Goal: Task Accomplishment & Management: Manage account settings

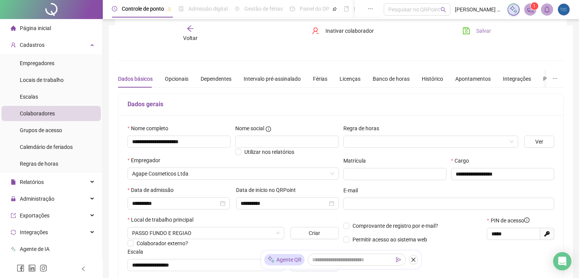
scroll to position [73, 0]
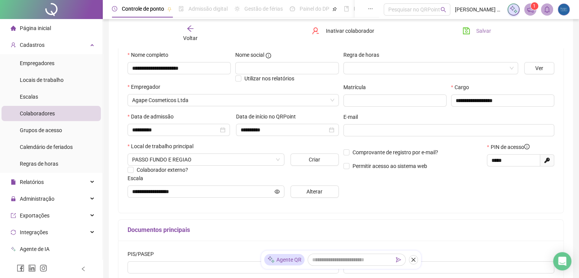
click at [479, 30] on span "Salvar" at bounding box center [483, 31] width 15 height 8
click at [41, 28] on span "Página inicial" at bounding box center [35, 28] width 31 height 6
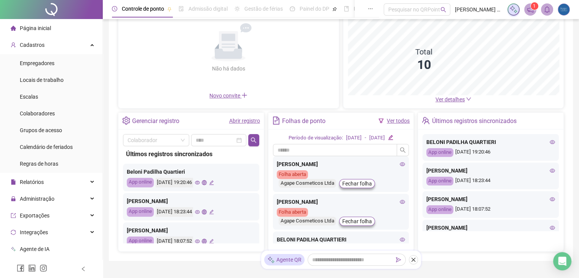
click at [215, 73] on div "Não há dados" at bounding box center [228, 68] width 70 height 8
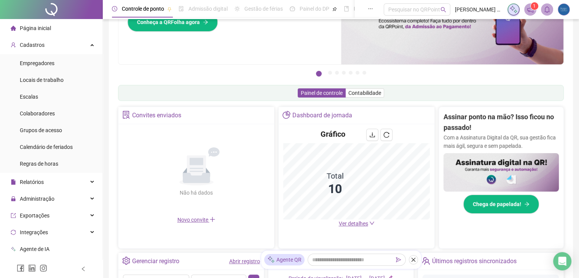
scroll to position [61, 0]
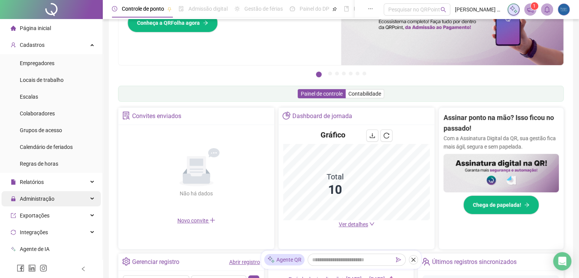
click at [56, 196] on div "Administração" at bounding box center [51, 198] width 99 height 15
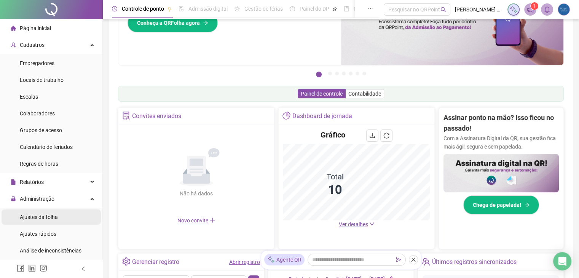
click at [45, 215] on span "Ajustes da folha" at bounding box center [39, 217] width 38 height 6
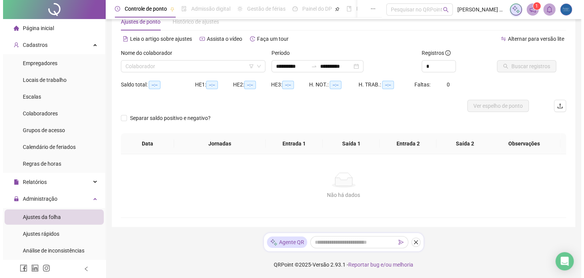
scroll to position [21, 0]
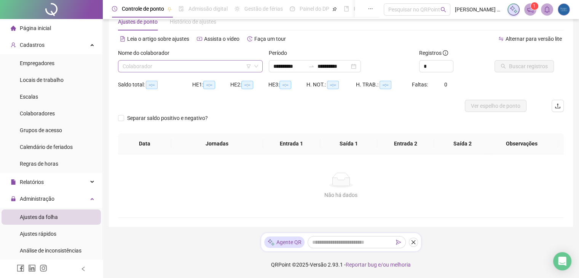
click at [180, 61] on input "search" at bounding box center [187, 66] width 129 height 11
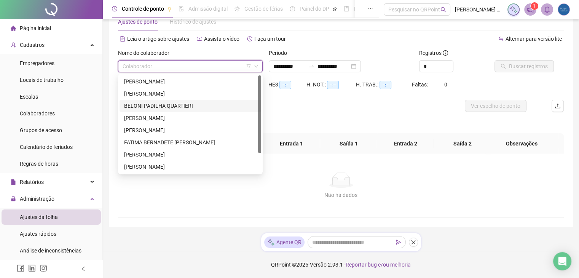
click at [158, 108] on div "BELONI PADILHA QUARTIERI" at bounding box center [190, 106] width 132 height 8
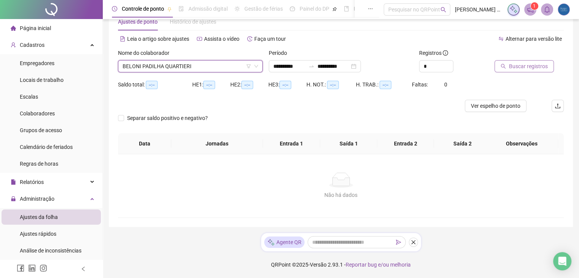
click at [511, 70] on span "Buscar registros" at bounding box center [528, 66] width 39 height 8
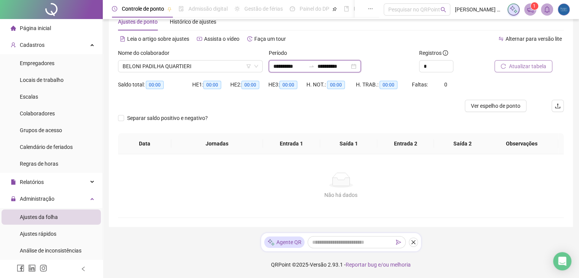
click at [339, 64] on input "**********" at bounding box center [333, 66] width 32 height 8
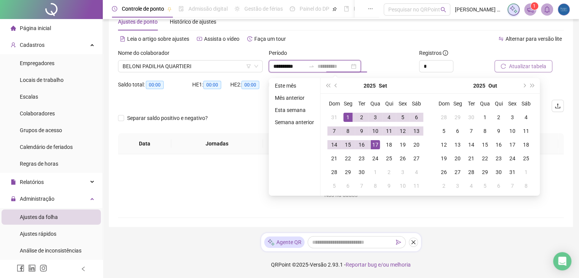
type input "**********"
click at [372, 145] on div "17" at bounding box center [375, 144] width 9 height 9
type input "**********"
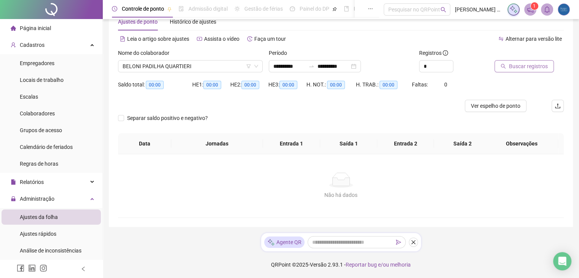
click at [507, 64] on button "Buscar registros" at bounding box center [523, 66] width 59 height 12
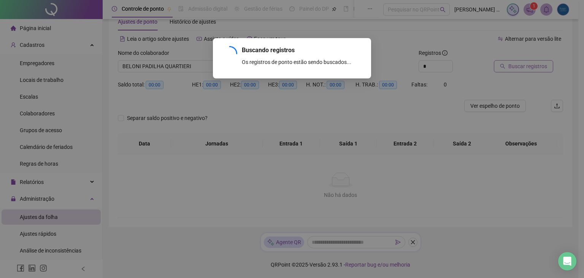
scroll to position [0, 0]
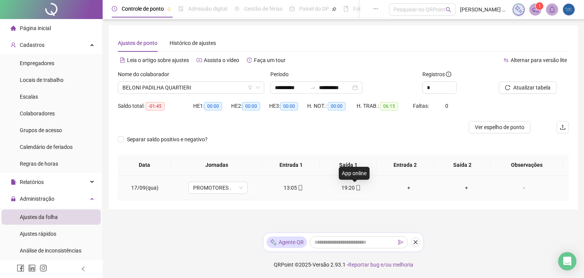
click at [357, 185] on icon "mobile" at bounding box center [358, 187] width 3 height 5
type input "**********"
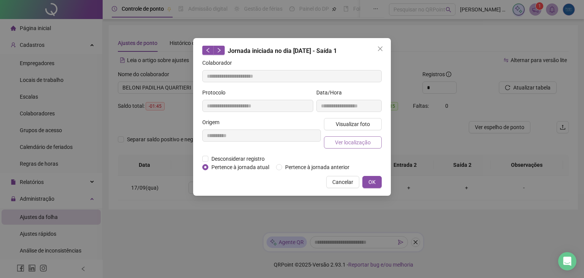
click at [356, 140] on span "Ver localização" at bounding box center [353, 142] width 36 height 8
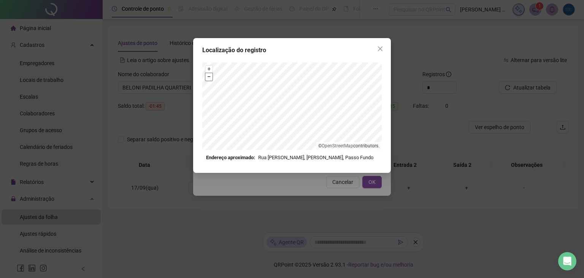
click at [208, 77] on button "–" at bounding box center [208, 76] width 7 height 7
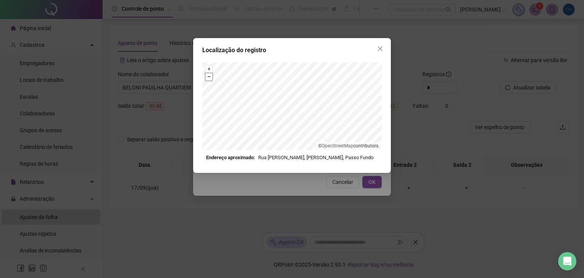
click at [208, 77] on button "–" at bounding box center [208, 76] width 7 height 7
click at [379, 46] on icon "close" at bounding box center [380, 49] width 6 height 6
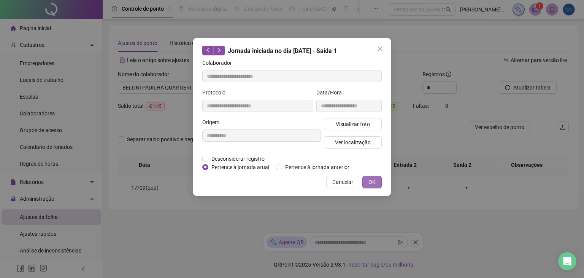
click at [373, 180] on span "OK" at bounding box center [372, 182] width 7 height 8
